Goal: Check status: Check status

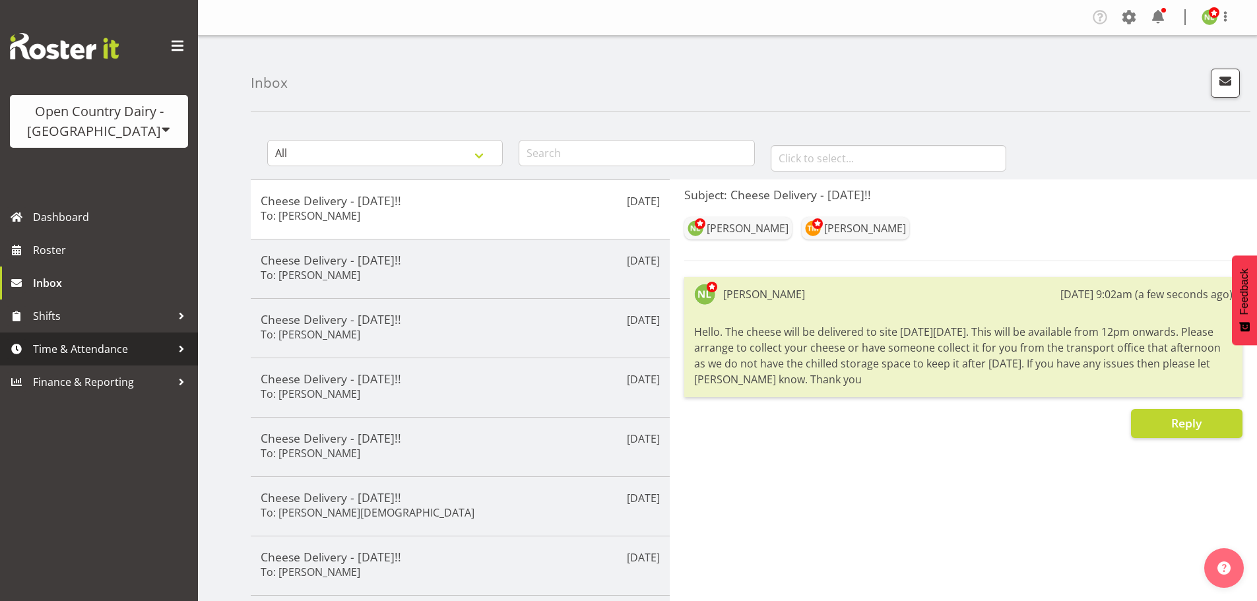
drag, startPoint x: 98, startPoint y: 342, endPoint x: 100, endPoint y: 350, distance: 8.3
click at [98, 342] on span "Time & Attendance" at bounding box center [102, 349] width 139 height 20
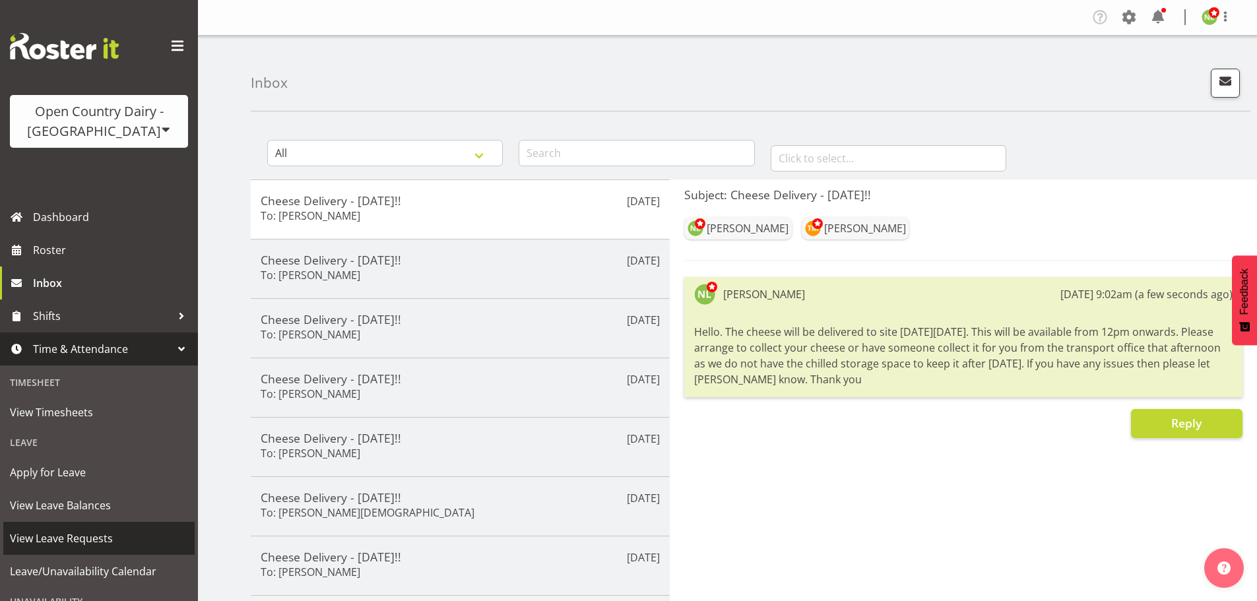
click at [80, 534] on span "View Leave Requests" at bounding box center [99, 538] width 178 height 20
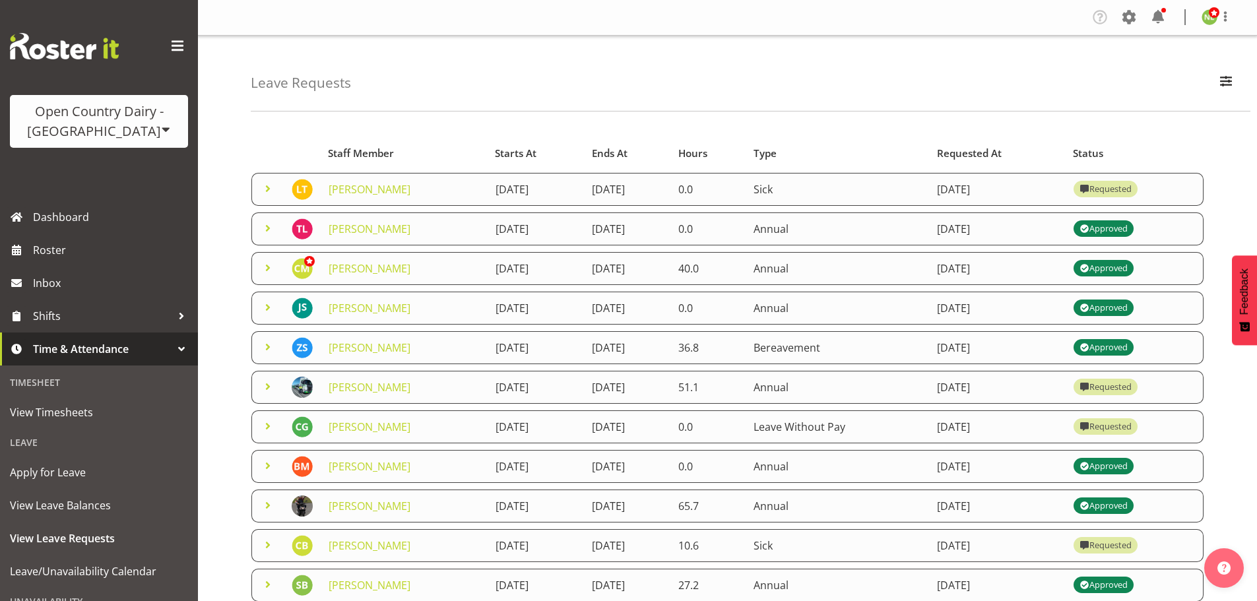
click at [265, 185] on span at bounding box center [268, 189] width 16 height 16
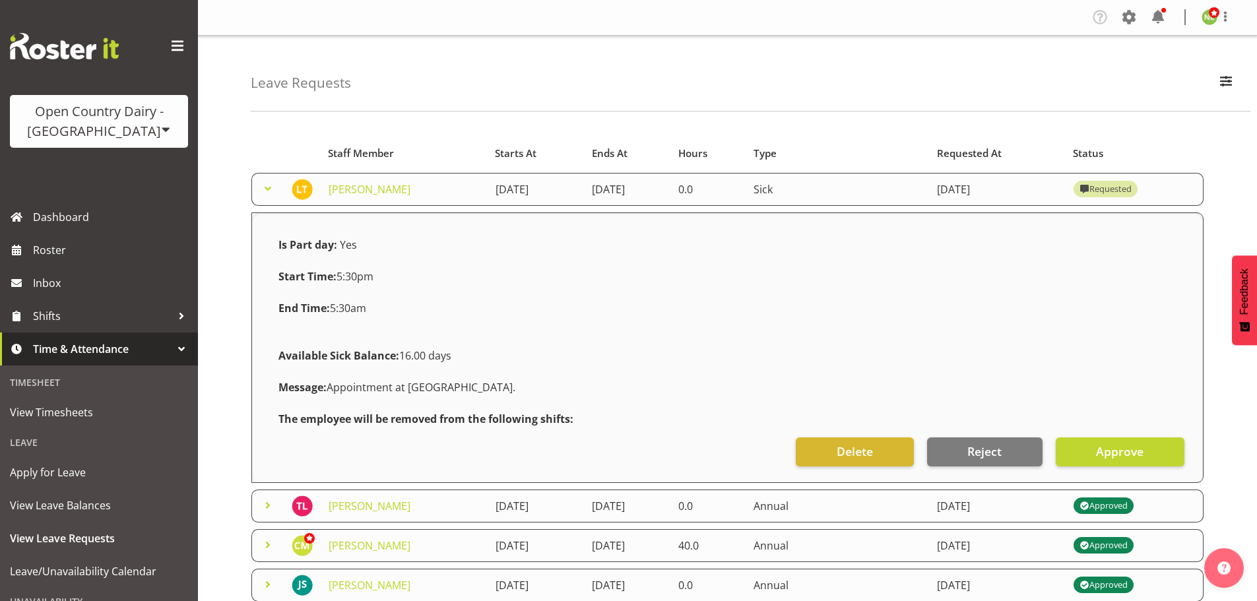
click at [265, 185] on span at bounding box center [268, 189] width 16 height 16
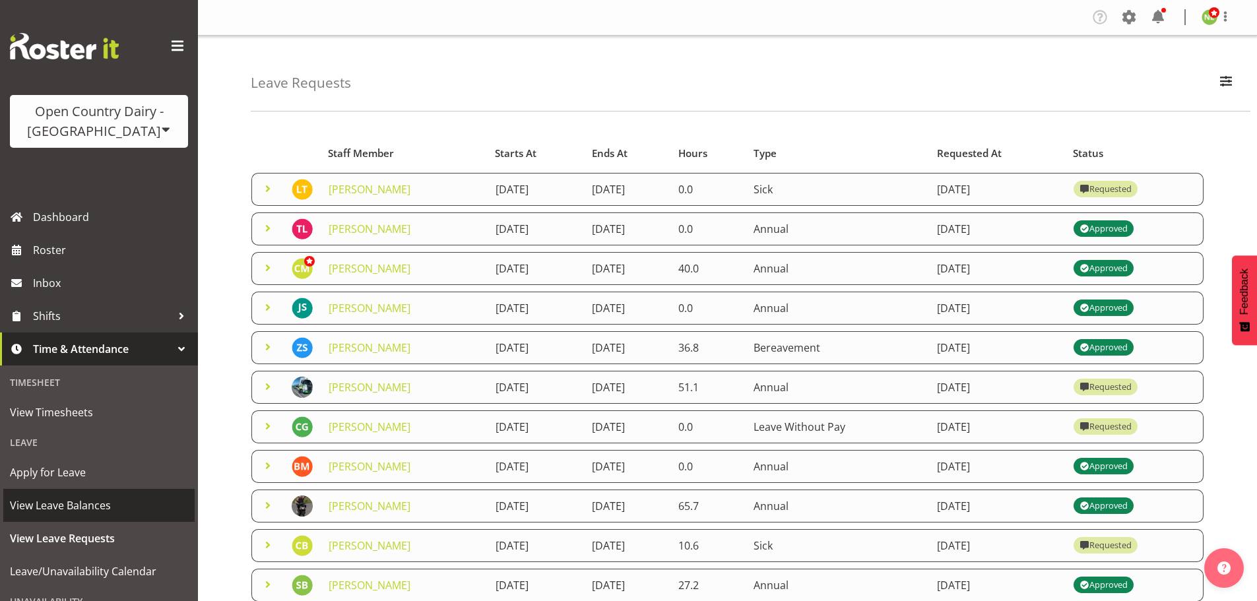
click at [71, 496] on span "View Leave Balances" at bounding box center [99, 505] width 178 height 20
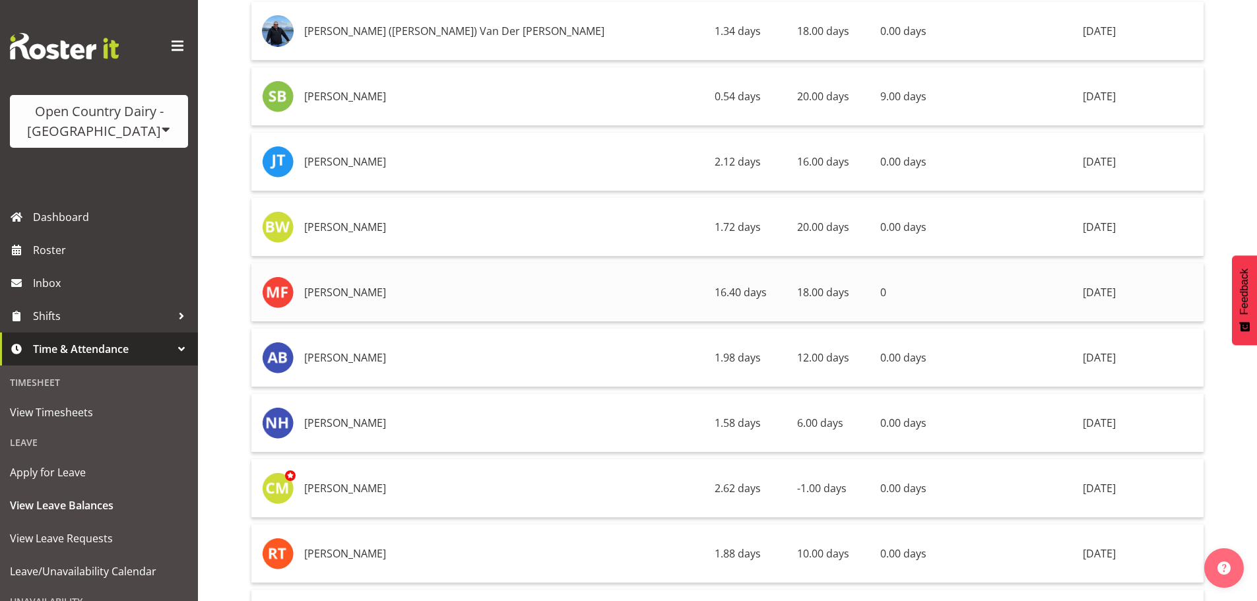
scroll to position [7191, 0]
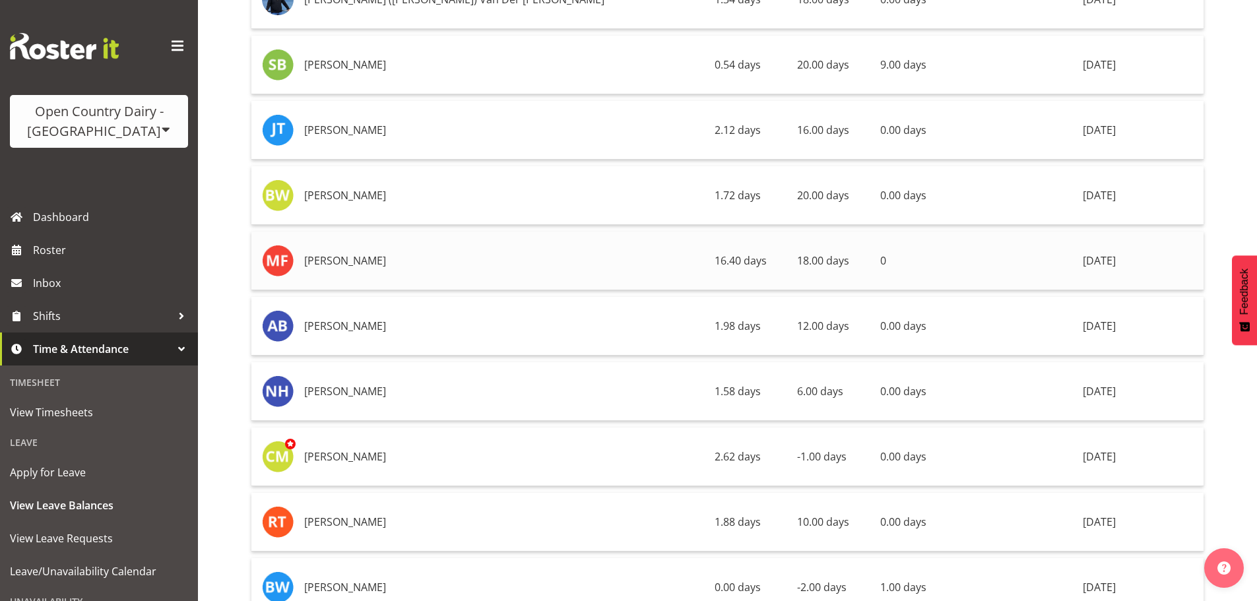
click at [819, 256] on td "18.00 days" at bounding box center [833, 261] width 82 height 59
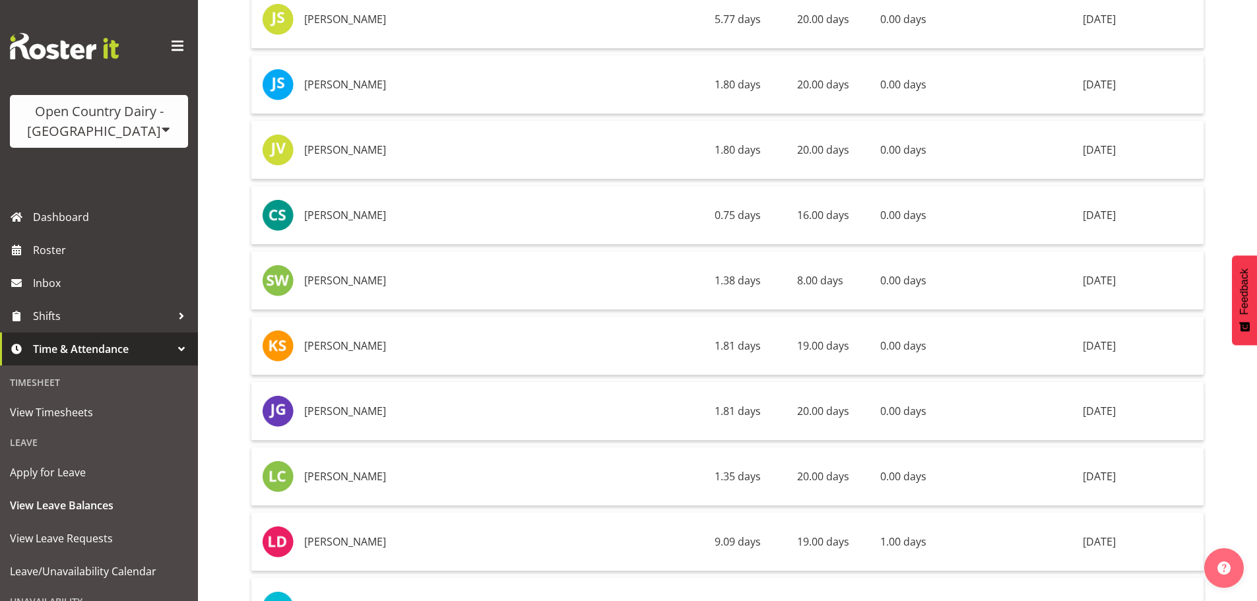
scroll to position [2387, 0]
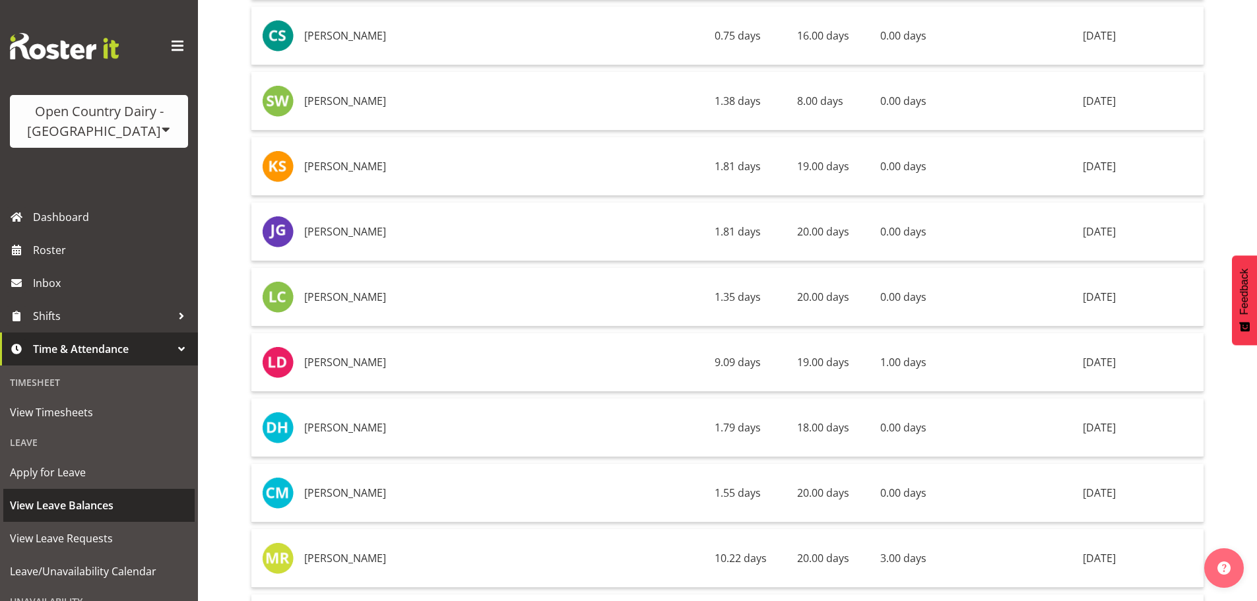
click at [96, 505] on span "View Leave Balances" at bounding box center [99, 505] width 178 height 20
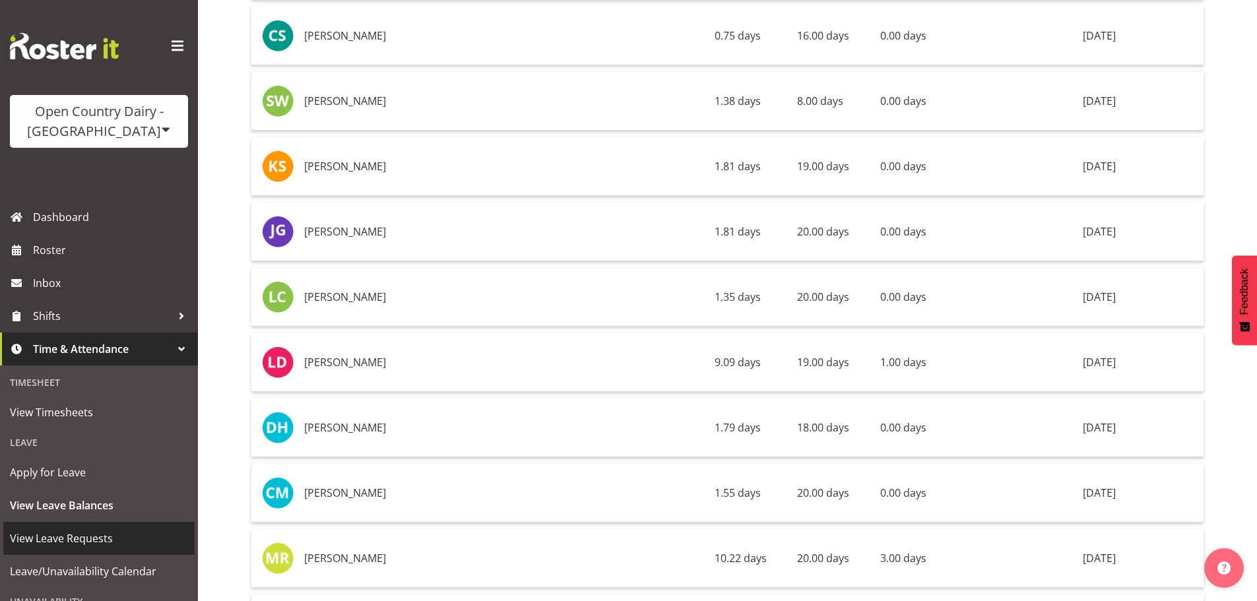
click at [79, 538] on span "View Leave Requests" at bounding box center [99, 538] width 178 height 20
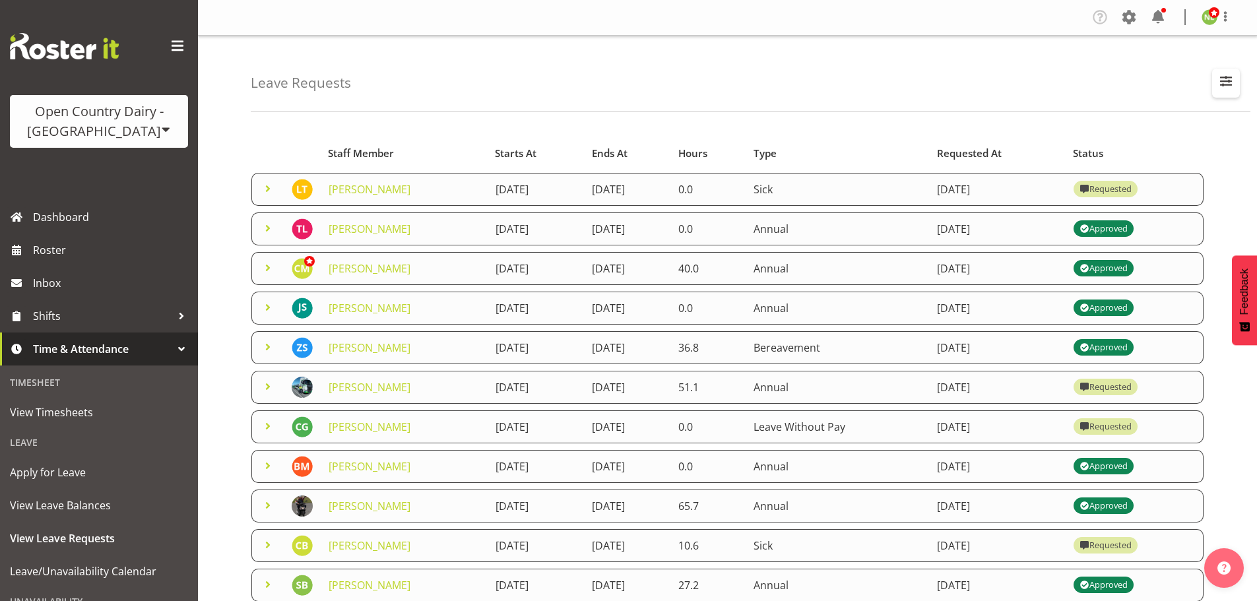
click at [1237, 85] on button "button" at bounding box center [1226, 83] width 28 height 29
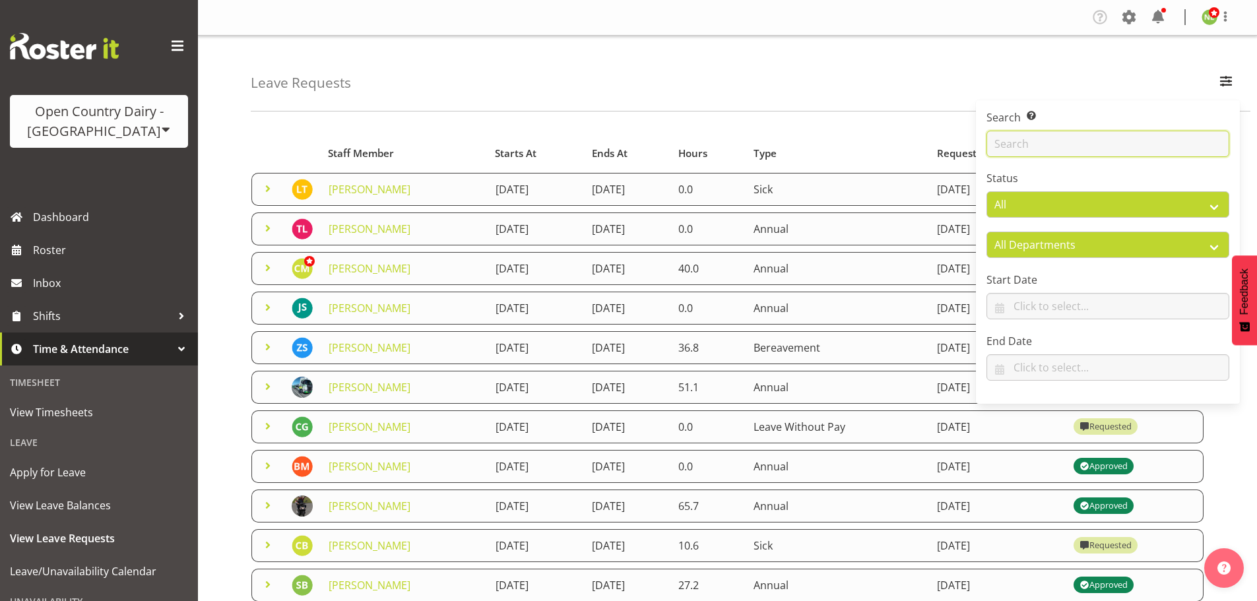
click at [1069, 143] on input "text" at bounding box center [1107, 144] width 243 height 26
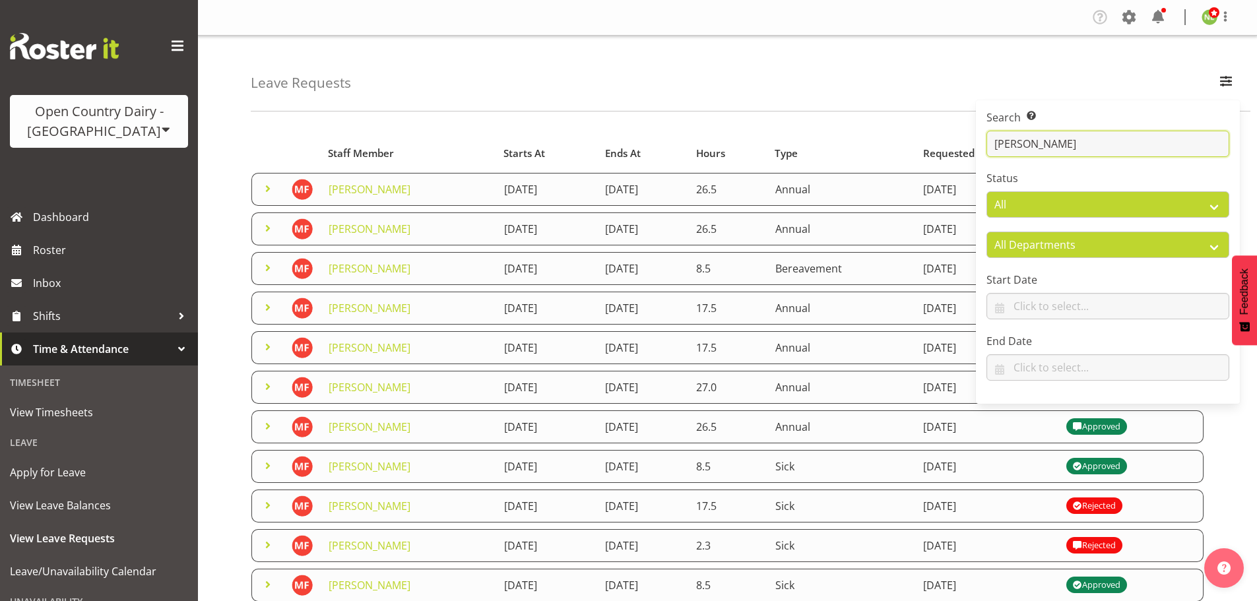
type input "michelle"
click at [210, 263] on div "Leave Requests Search Search for a particular employee michelle Status All Appr…" at bounding box center [727, 428] width 1059 height 784
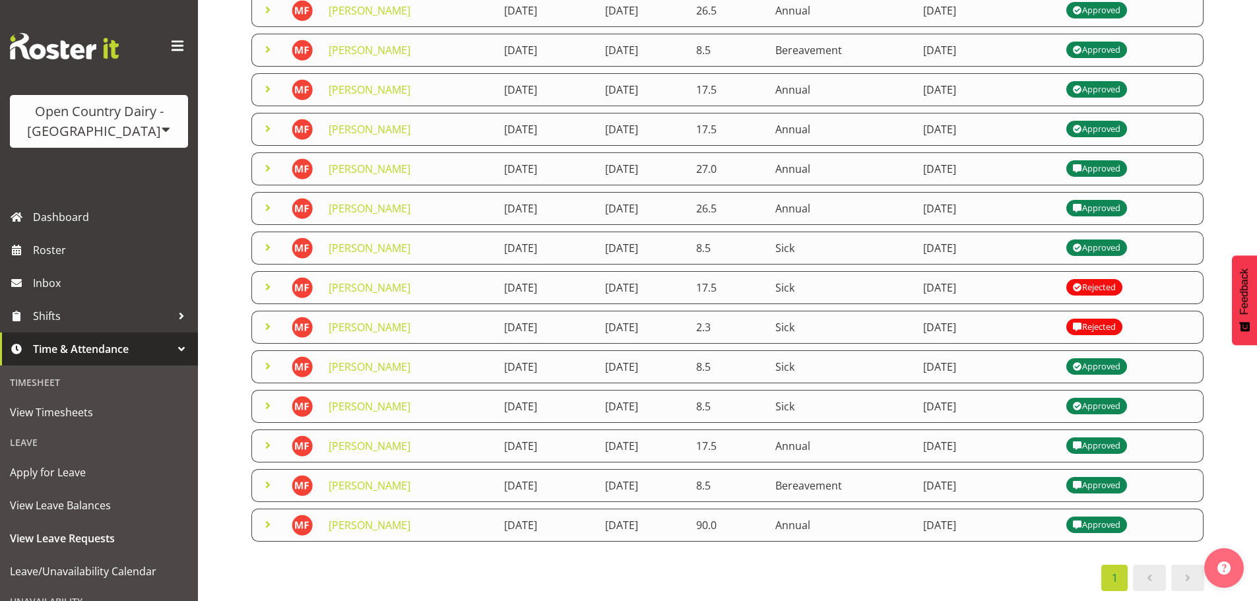
scroll to position [248, 0]
click at [263, 398] on span at bounding box center [268, 406] width 16 height 16
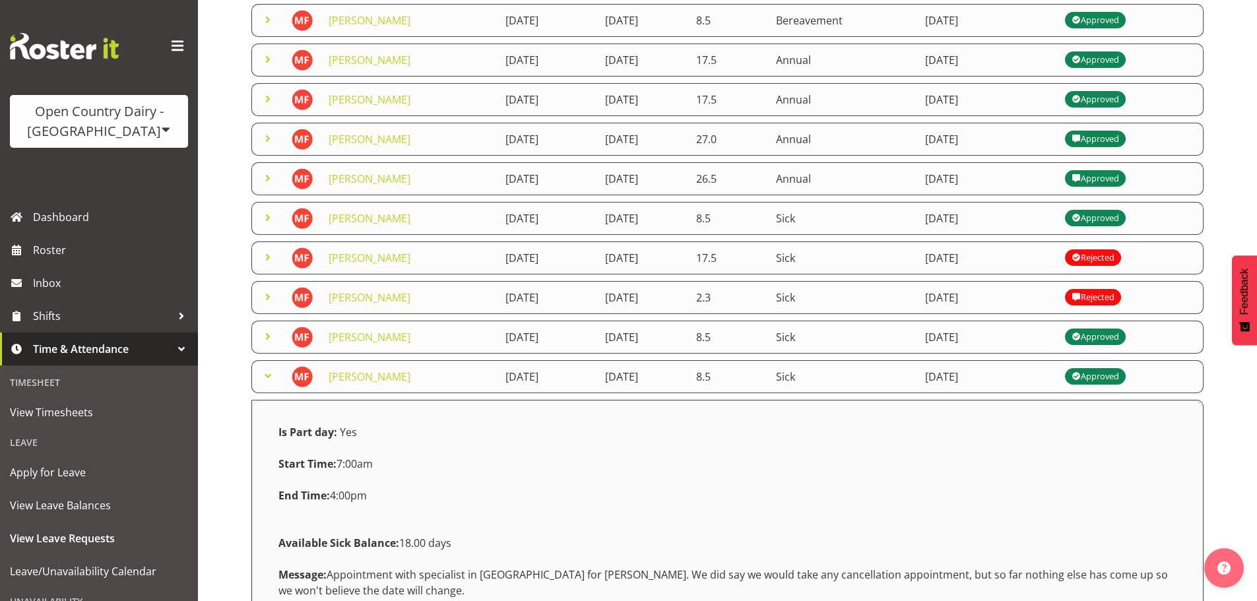
click at [263, 374] on span at bounding box center [268, 376] width 16 height 16
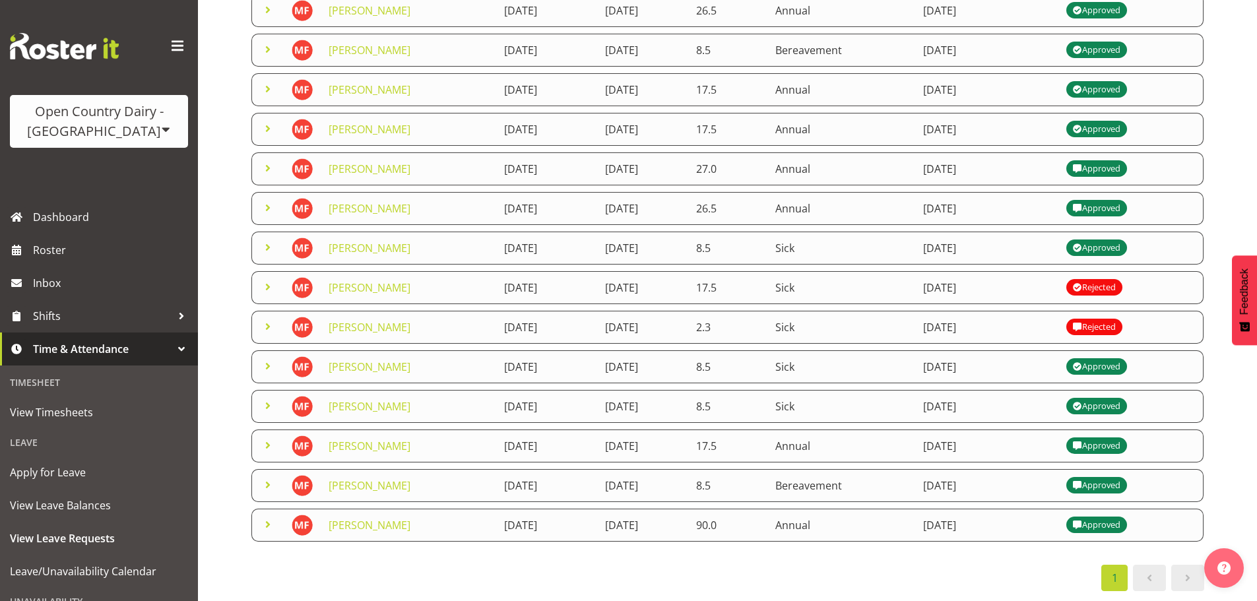
click at [274, 398] on span at bounding box center [268, 406] width 16 height 16
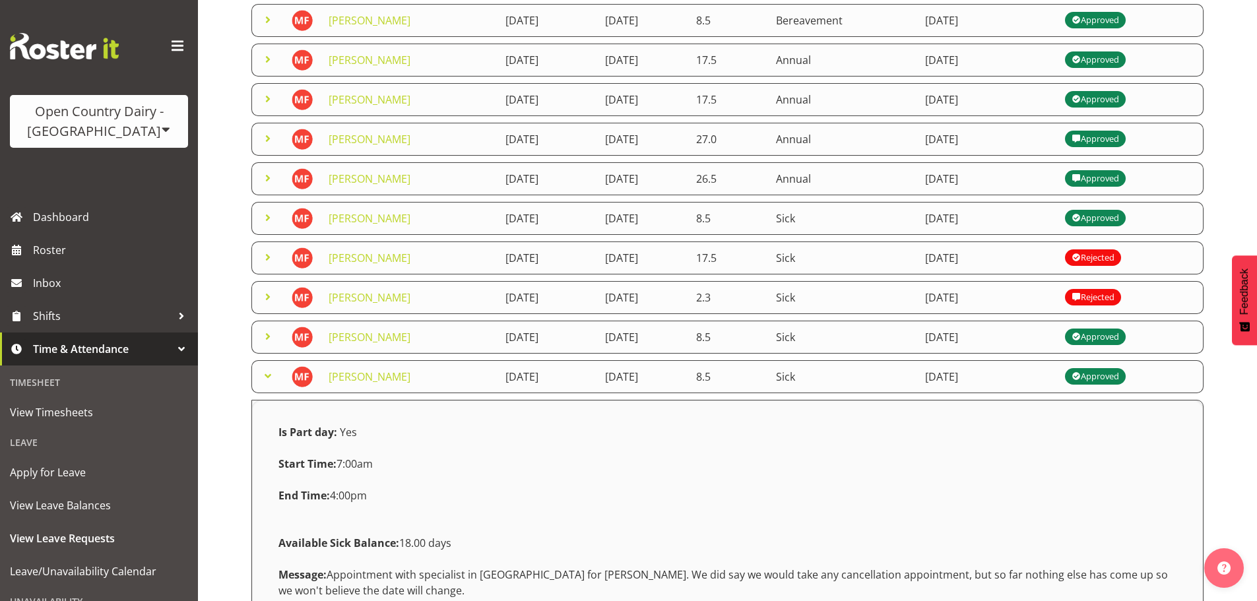
click at [270, 375] on span at bounding box center [268, 376] width 16 height 16
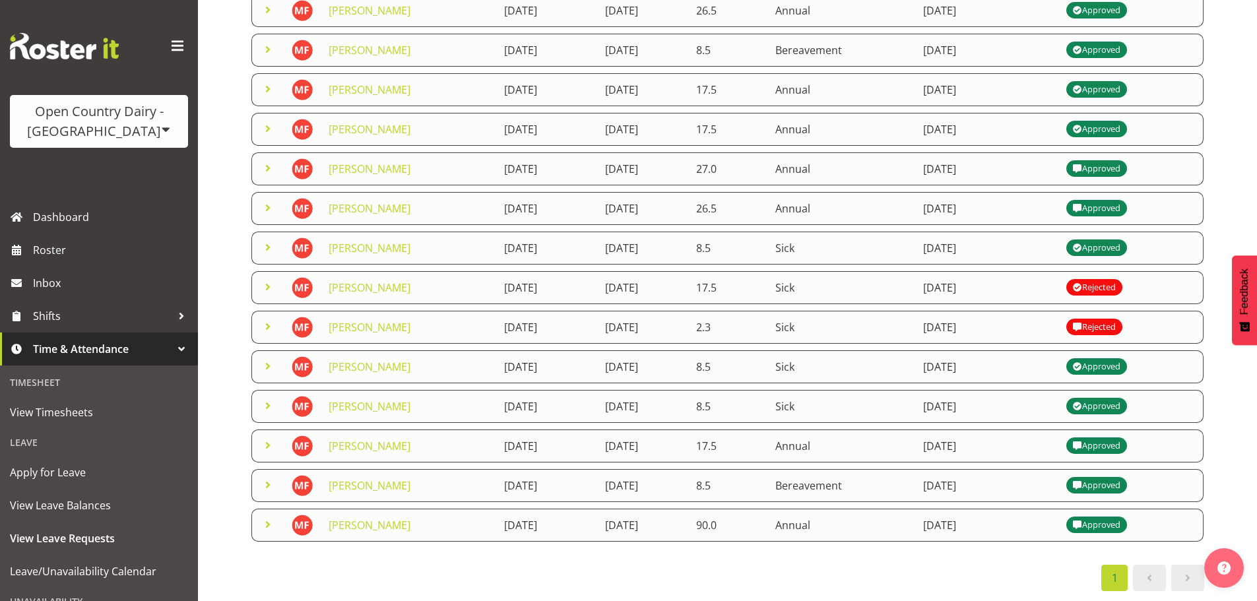
click at [266, 358] on span at bounding box center [268, 366] width 16 height 16
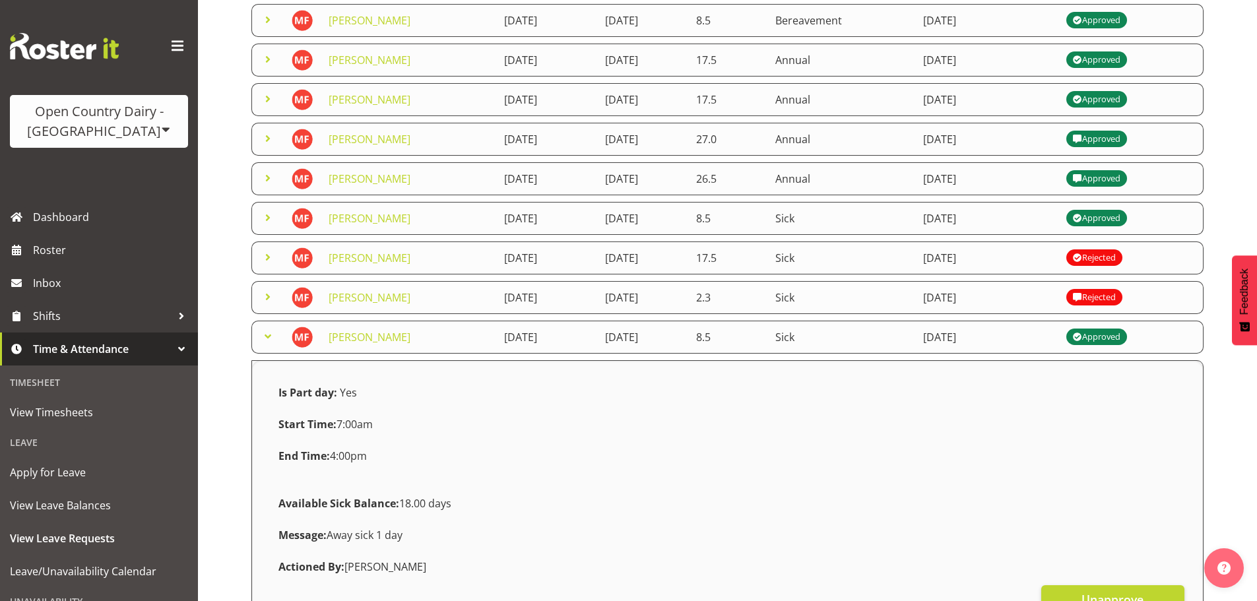
click at [266, 334] on span at bounding box center [268, 337] width 16 height 16
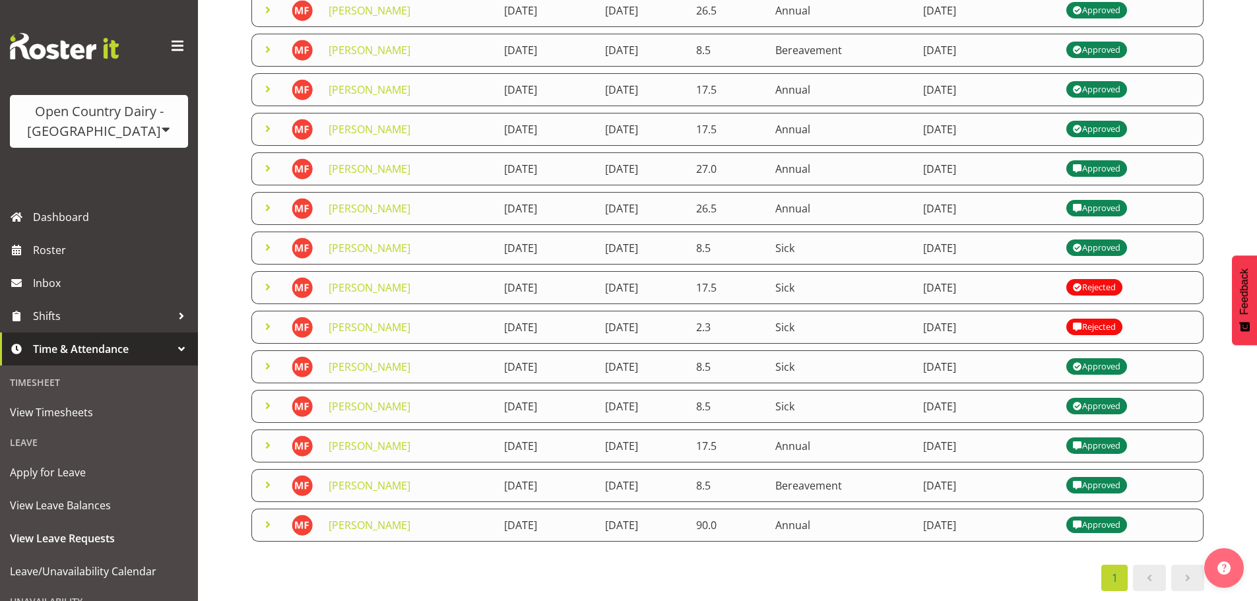
click at [266, 358] on span at bounding box center [268, 366] width 16 height 16
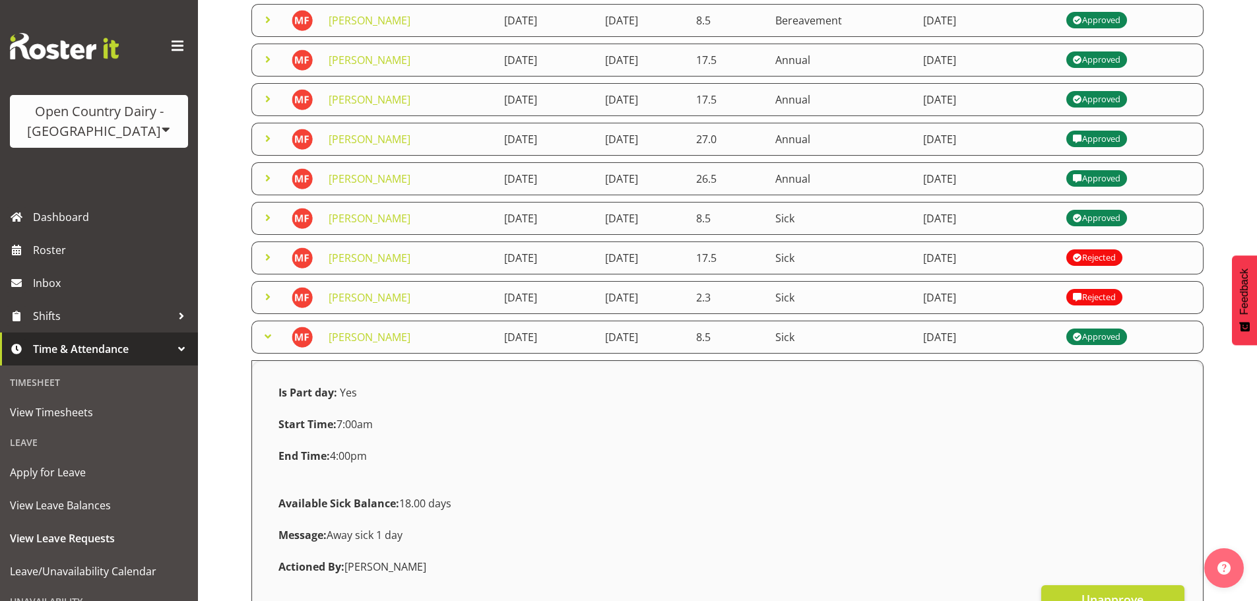
click at [266, 334] on span at bounding box center [268, 337] width 16 height 16
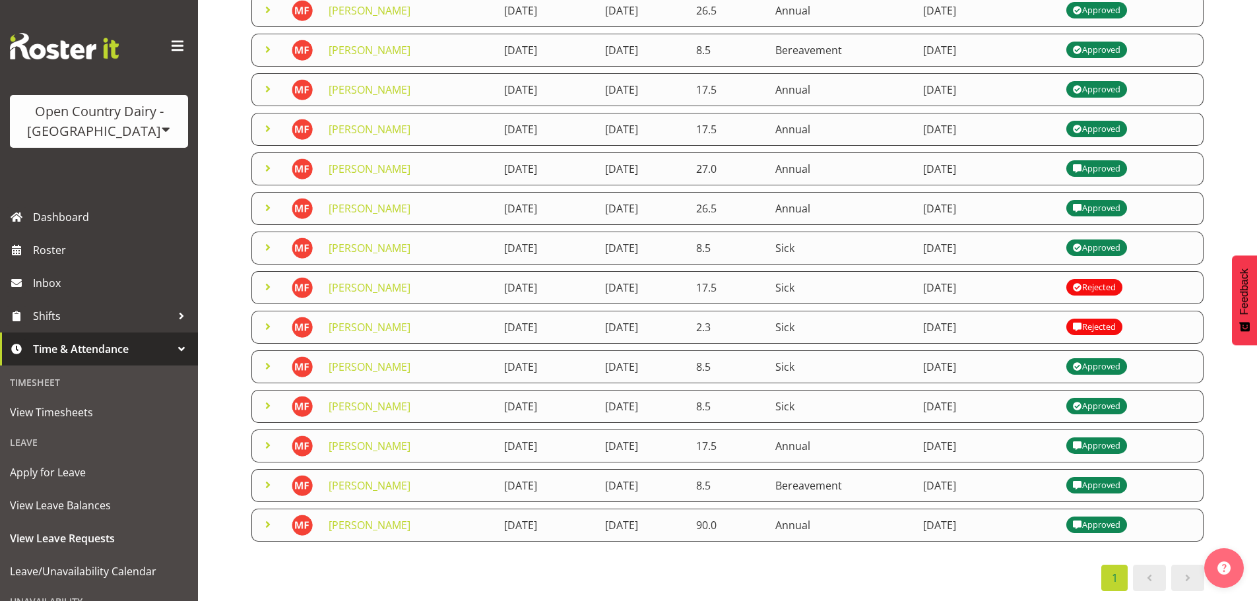
click at [270, 319] on span at bounding box center [268, 327] width 16 height 16
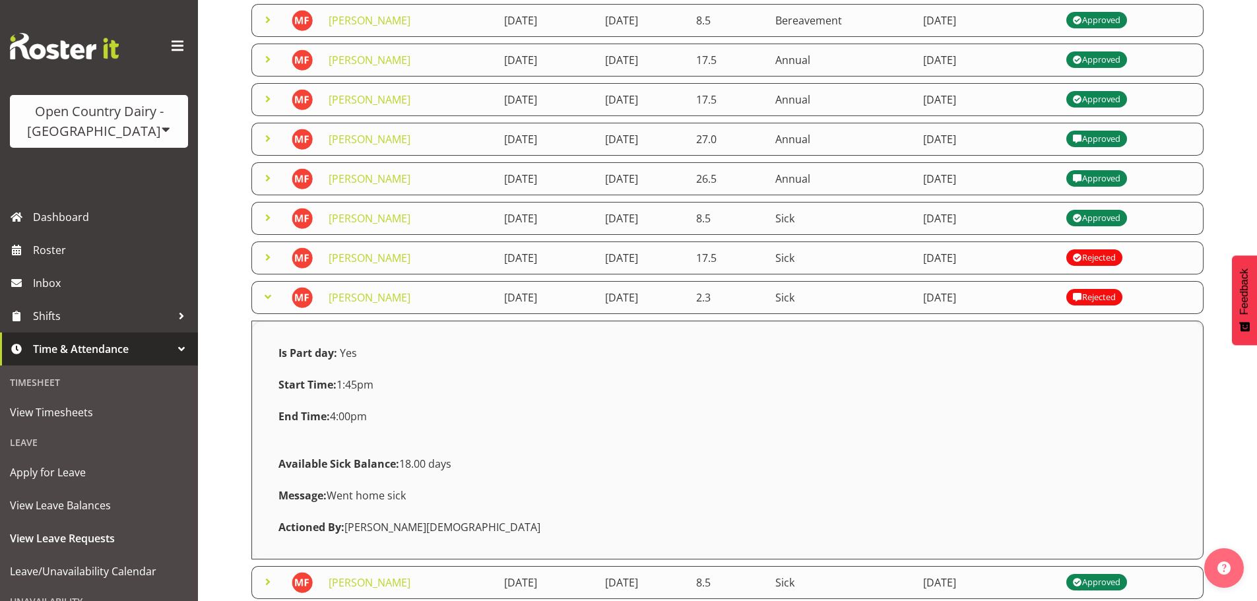
click at [268, 293] on span at bounding box center [268, 297] width 16 height 16
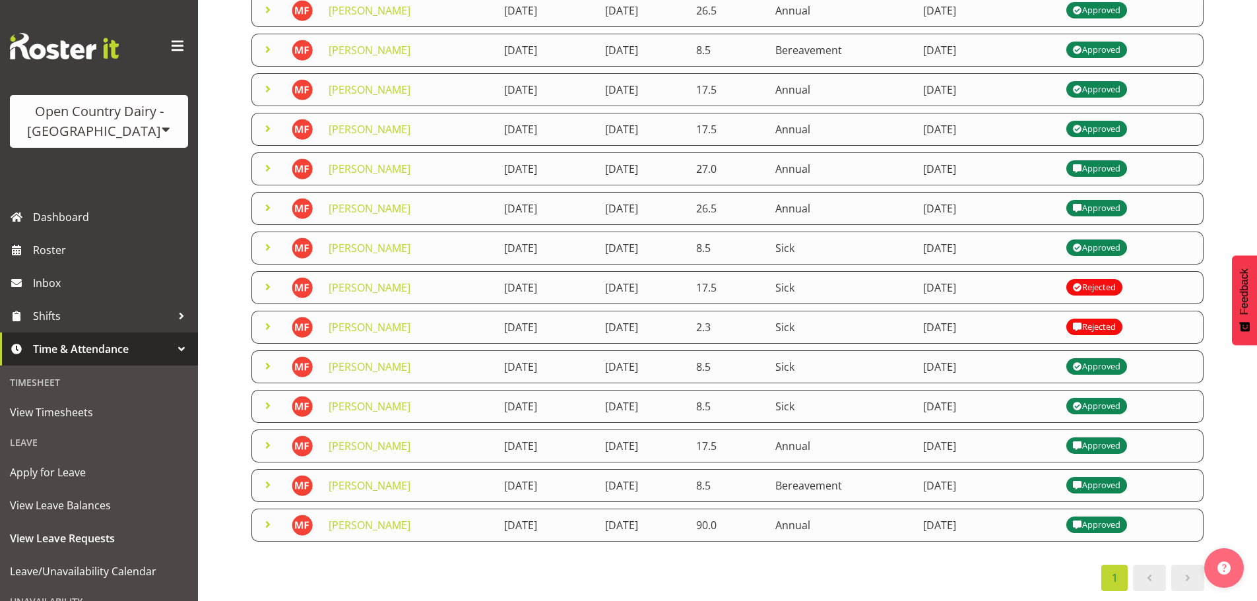
click at [265, 279] on span at bounding box center [268, 287] width 16 height 16
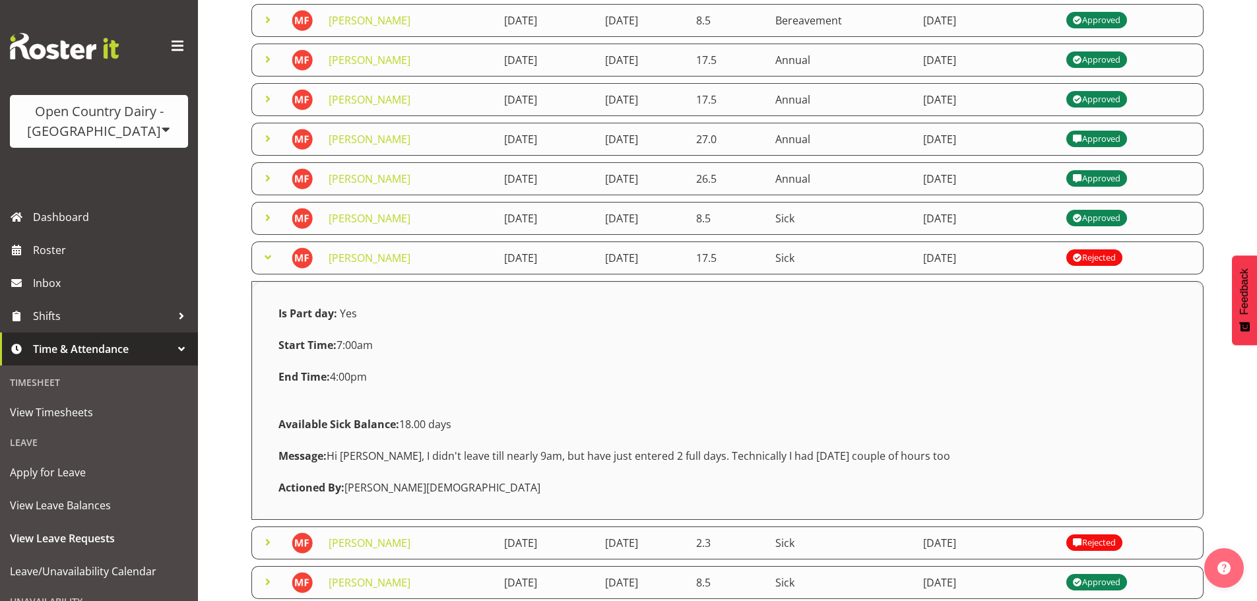
click at [264, 254] on span at bounding box center [268, 257] width 16 height 16
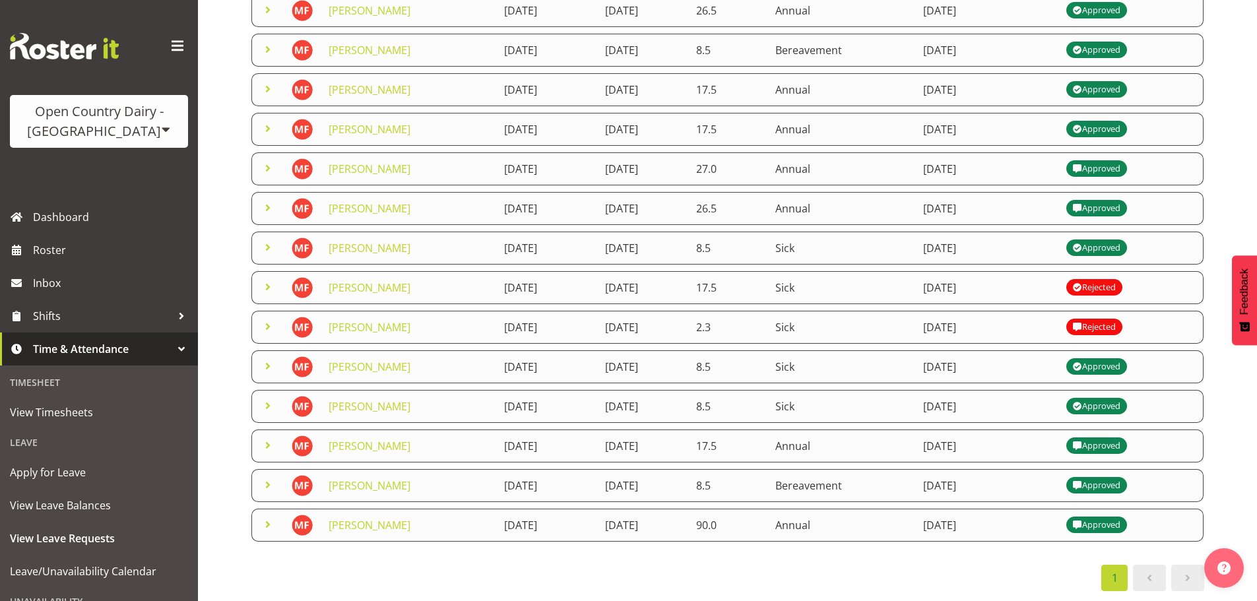
scroll to position [116, 0]
